Goal: Task Accomplishment & Management: Use online tool/utility

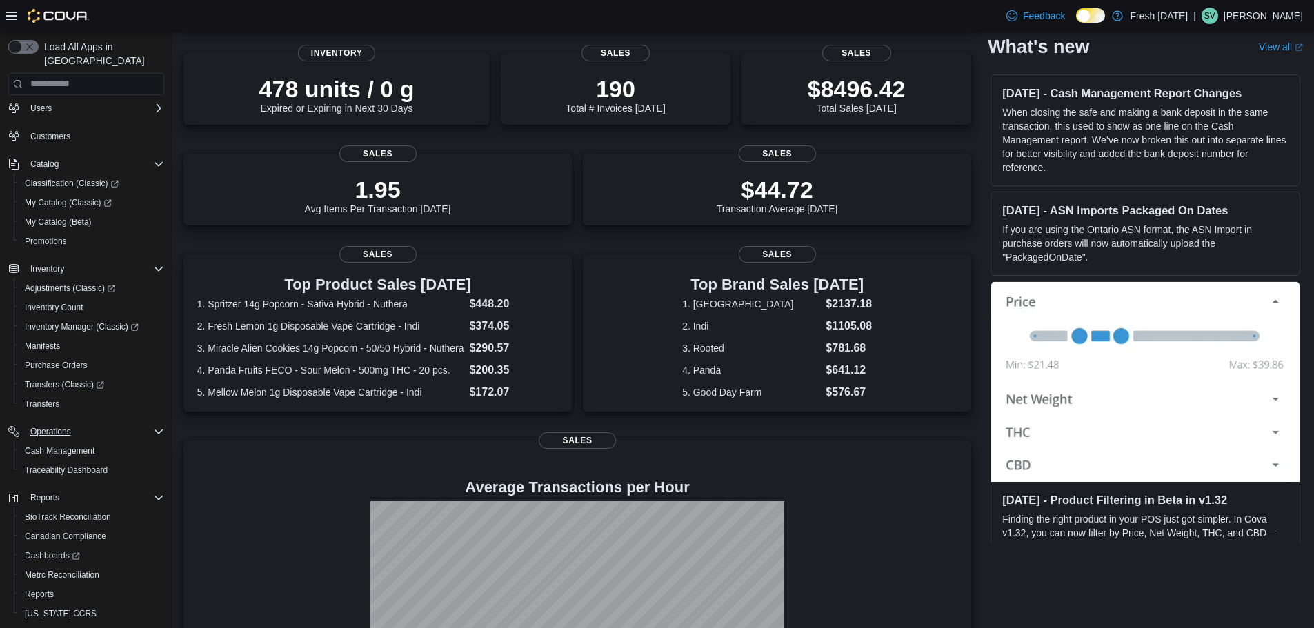
scroll to position [64, 0]
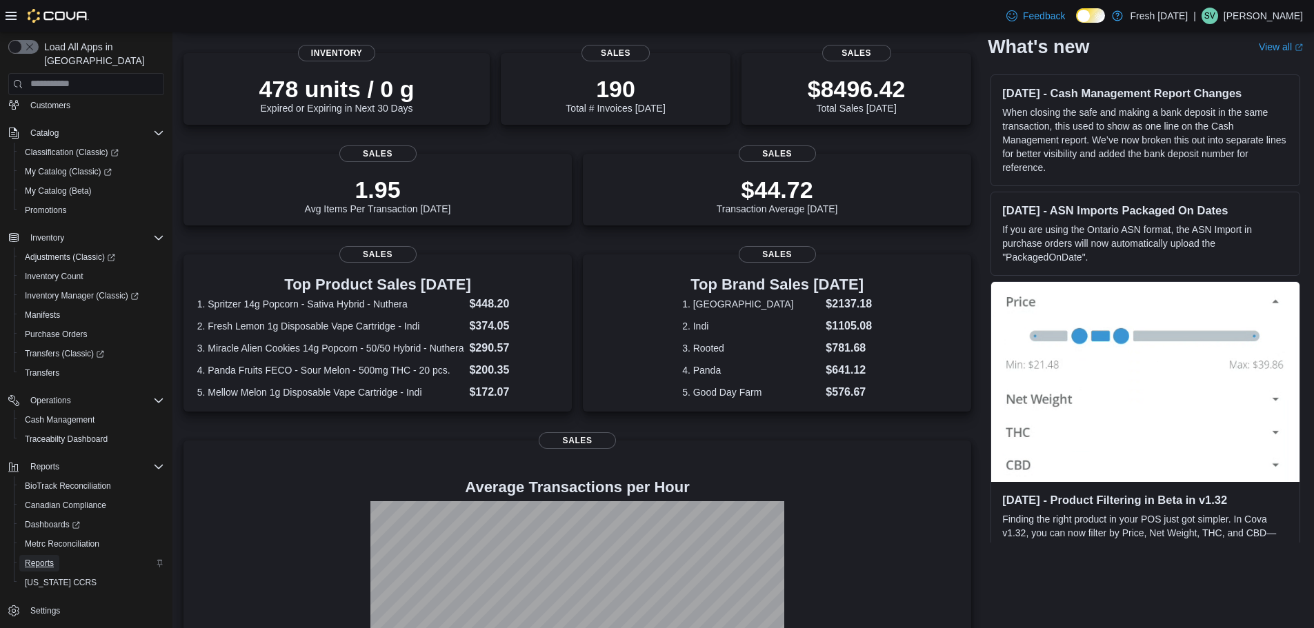
click at [41, 558] on span "Reports" at bounding box center [39, 563] width 29 height 11
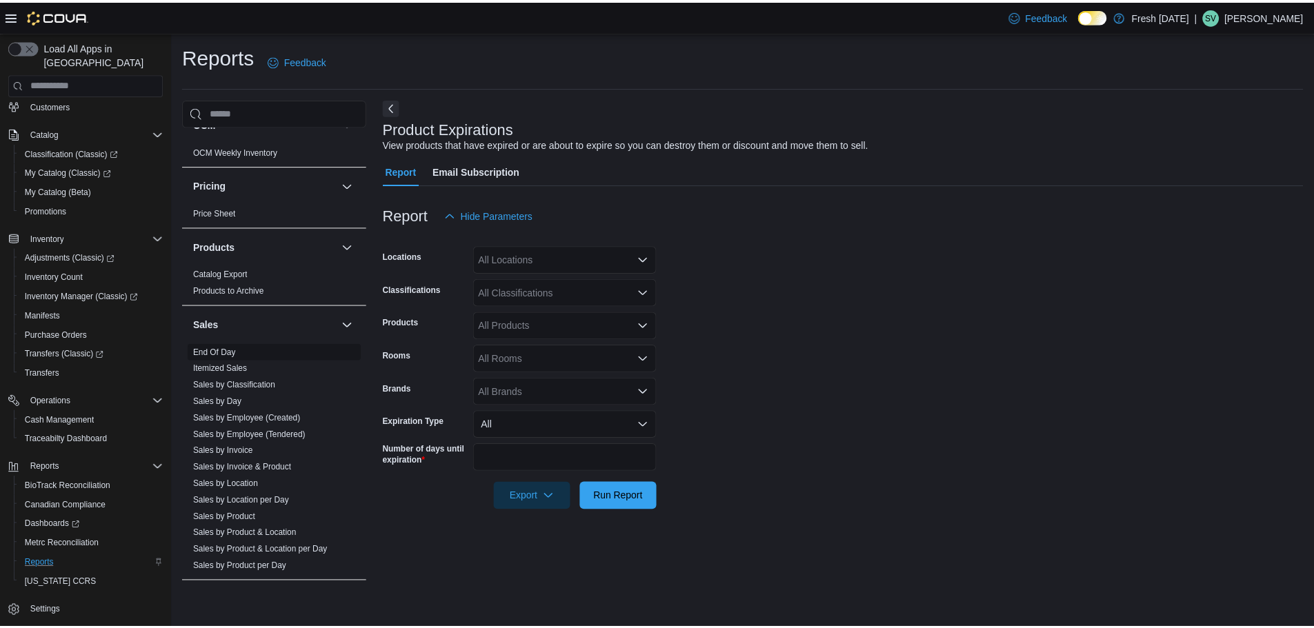
scroll to position [920, 0]
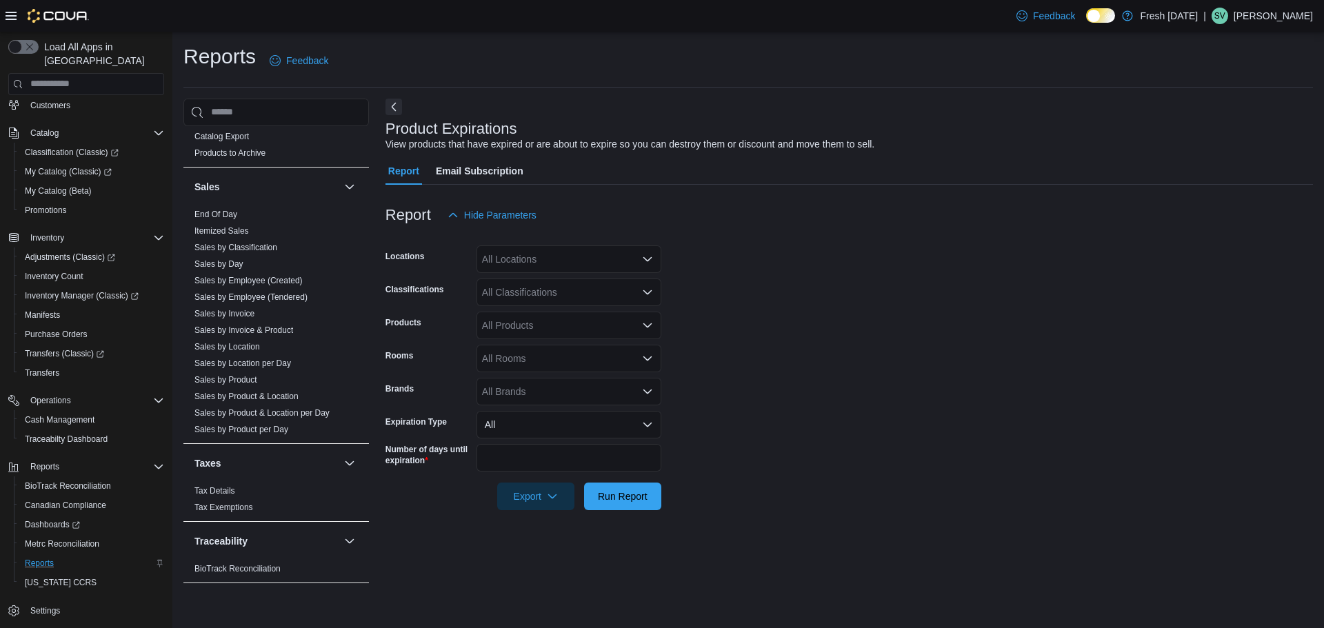
click at [226, 204] on div "Sales" at bounding box center [276, 187] width 186 height 39
click at [220, 206] on span "End Of Day" at bounding box center [276, 214] width 175 height 17
click at [220, 209] on span "End Of Day" at bounding box center [216, 214] width 43 height 11
click at [221, 215] on link "End Of Day" at bounding box center [216, 215] width 43 height 10
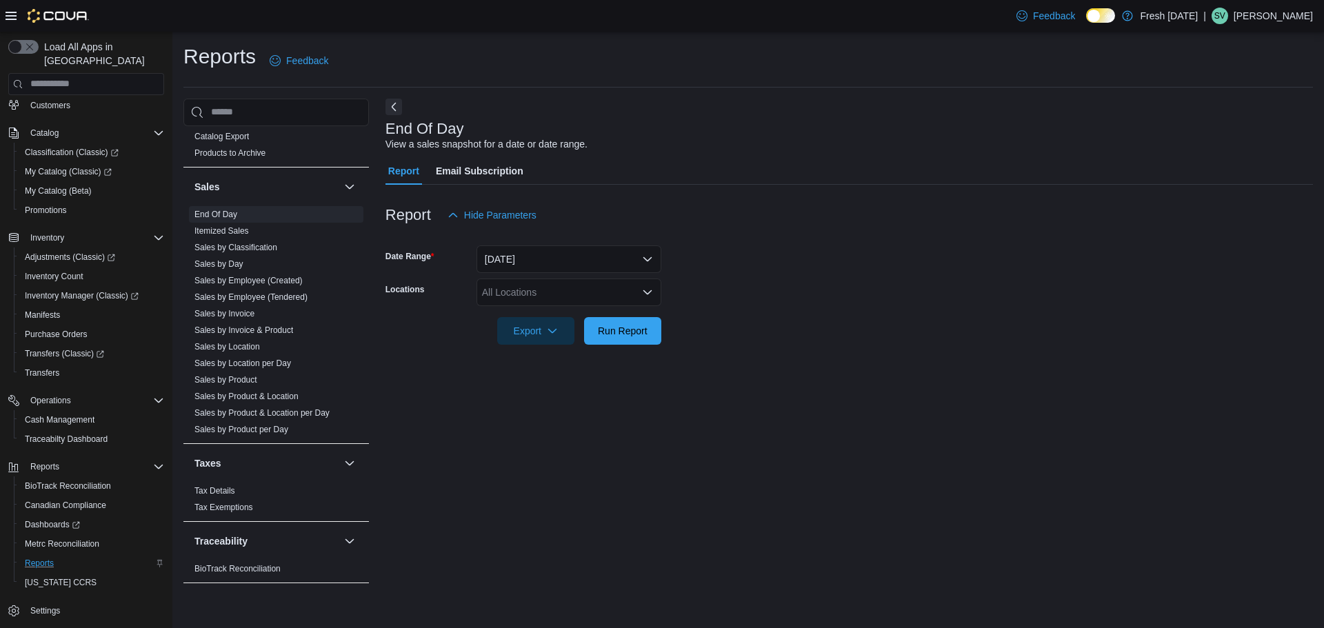
click at [620, 299] on div "All Locations" at bounding box center [569, 293] width 185 height 28
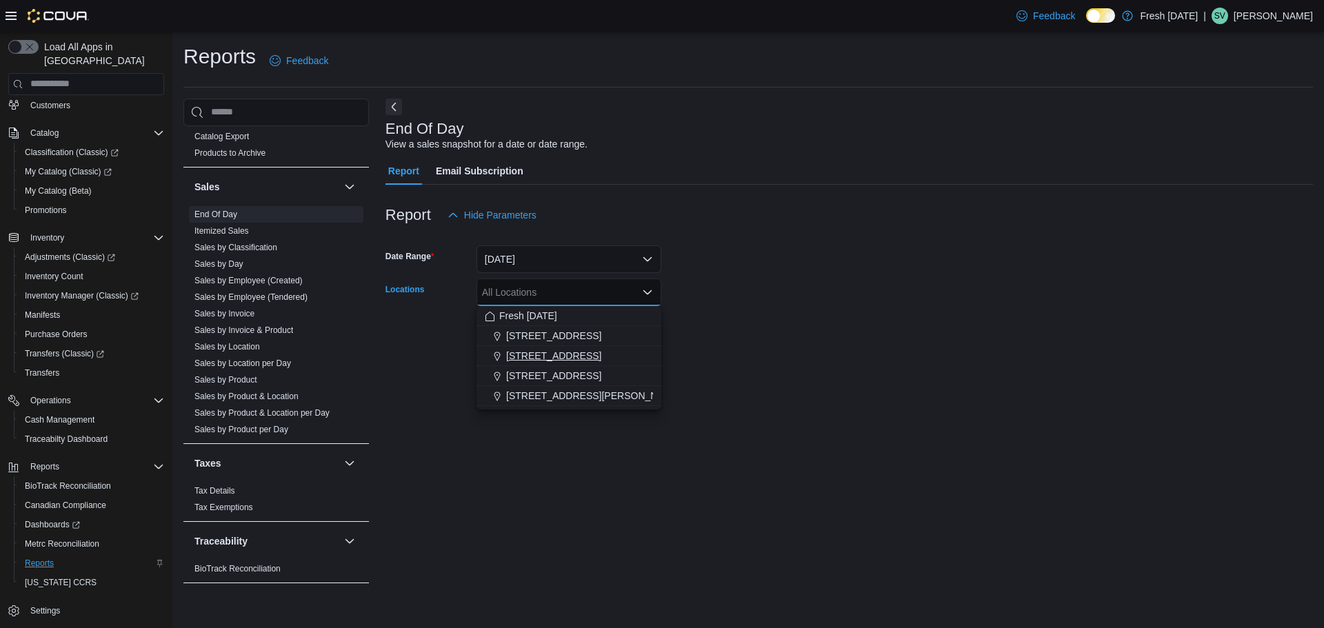
click at [602, 351] on span "[STREET_ADDRESS]" at bounding box center [553, 356] width 95 height 14
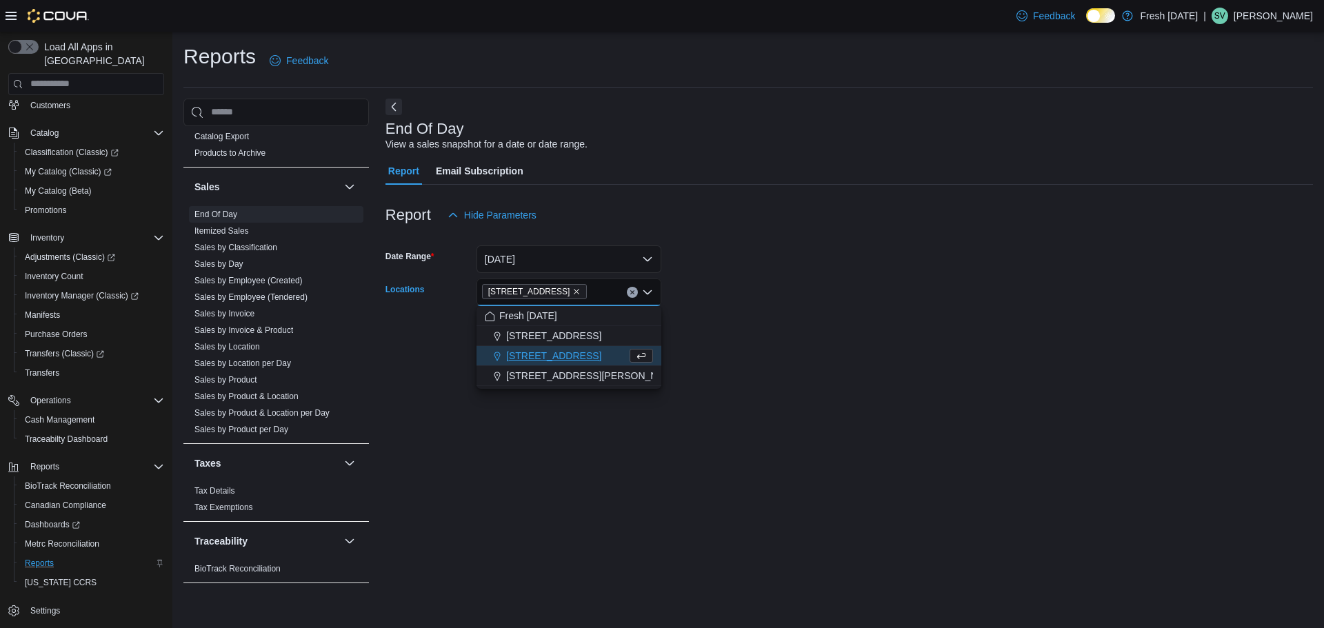
click at [808, 266] on form "Date Range [DATE] Locations [STREET_ADDRESS] Selected. [STREET_ADDRESS]. Press …" at bounding box center [850, 287] width 928 height 116
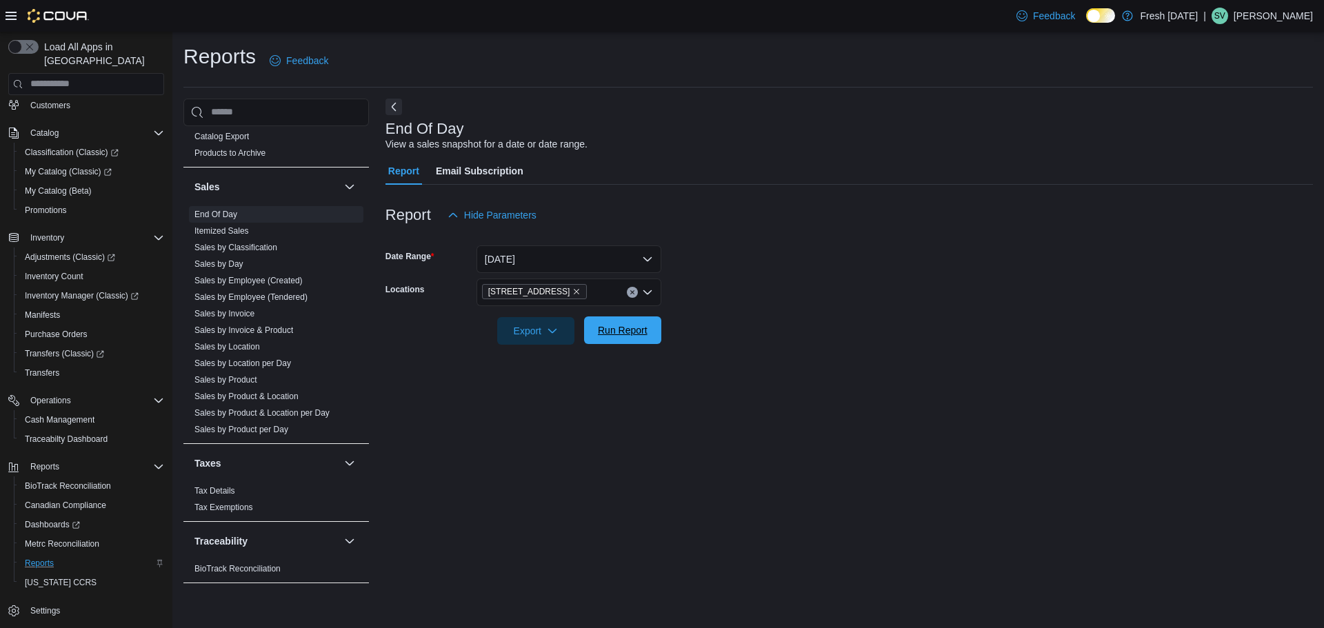
click at [618, 331] on span "Run Report" at bounding box center [623, 331] width 50 height 14
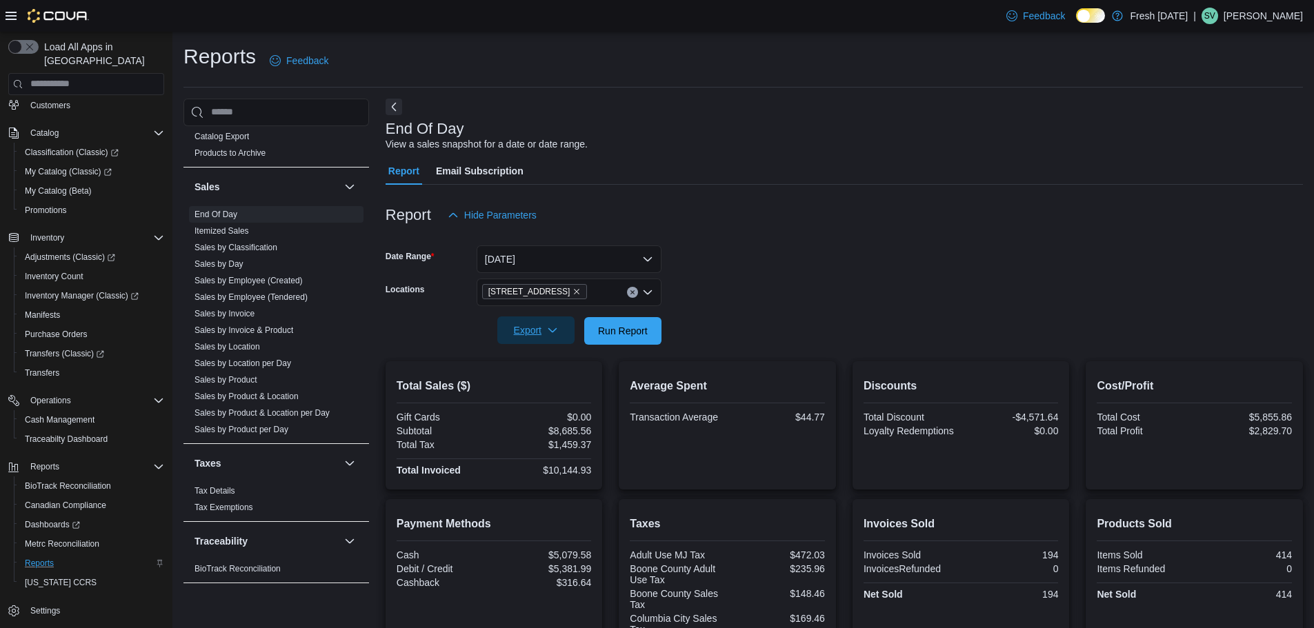
click at [537, 336] on span "Export" at bounding box center [536, 331] width 61 height 28
click at [539, 385] on span "Export to Pdf" at bounding box center [538, 386] width 62 height 11
